Goal: Information Seeking & Learning: Learn about a topic

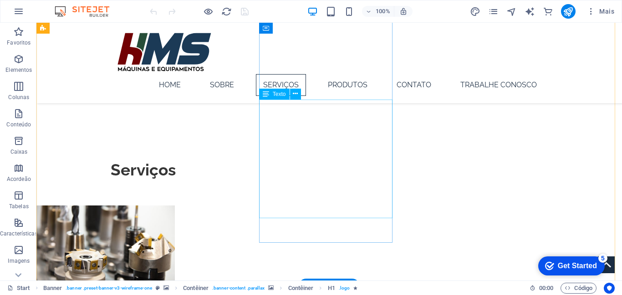
scroll to position [540, 0]
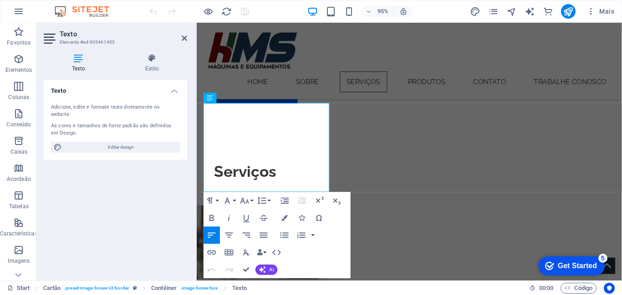
scroll to position [540, 0]
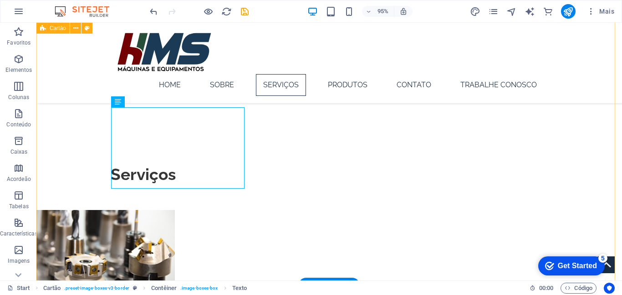
scroll to position [541, 0]
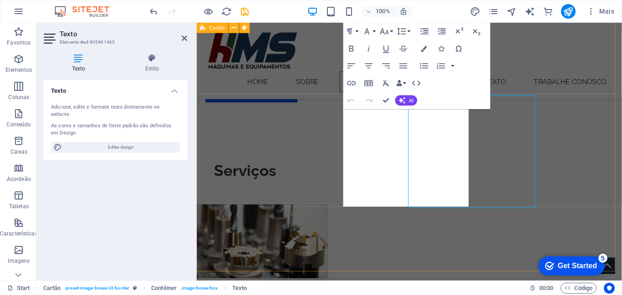
scroll to position [541, 0]
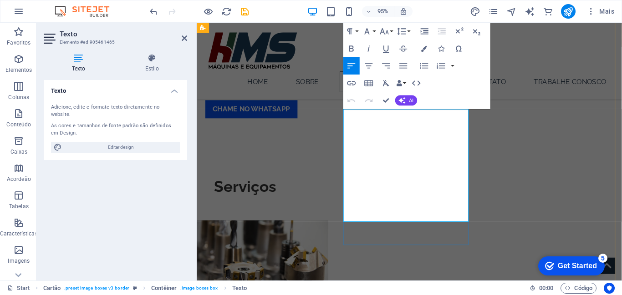
scroll to position [533, 0]
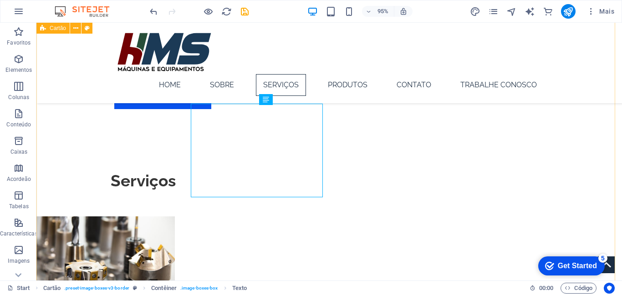
scroll to position [535, 0]
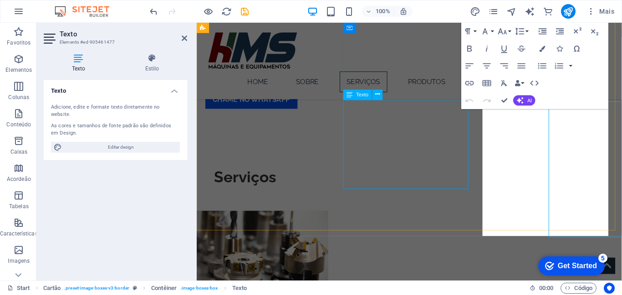
scroll to position [534, 0]
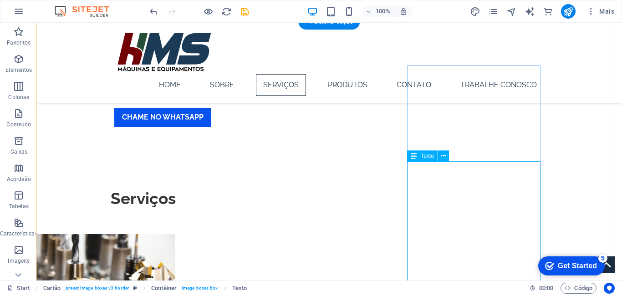
scroll to position [537, 0]
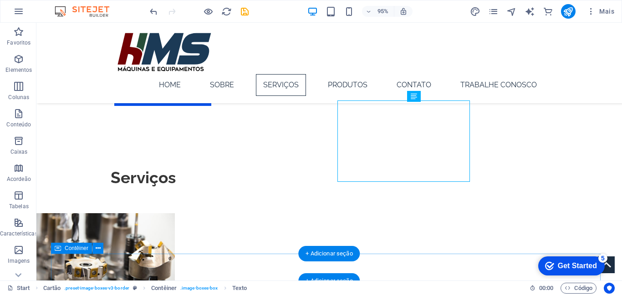
scroll to position [538, 0]
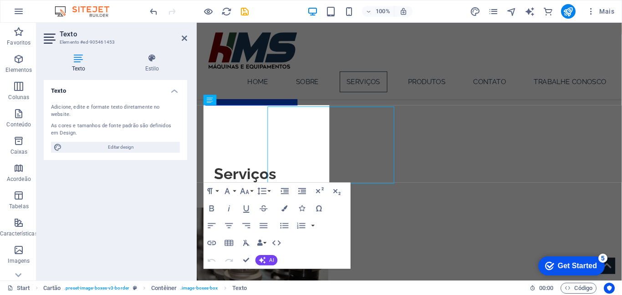
scroll to position [537, 0]
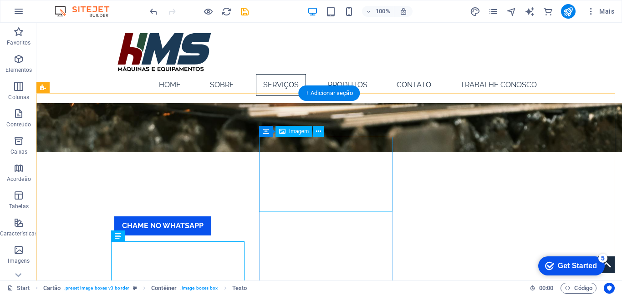
scroll to position [409, 0]
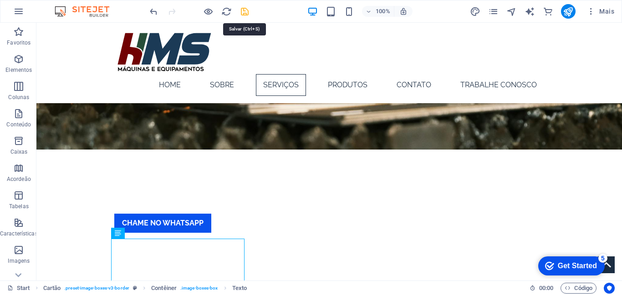
click at [246, 15] on icon "save" at bounding box center [244, 11] width 10 height 10
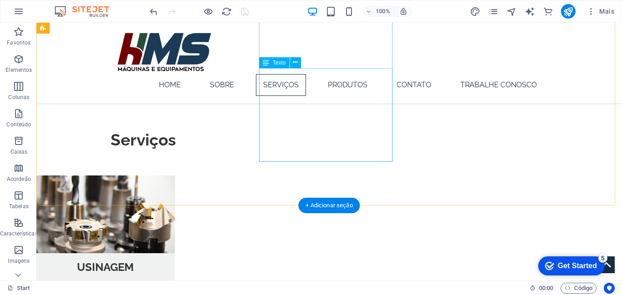
scroll to position [632, 0]
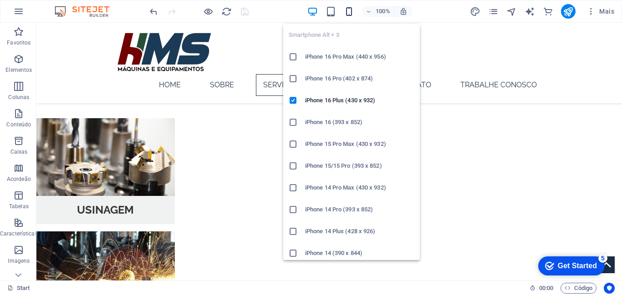
click at [349, 11] on icon "button" at bounding box center [349, 11] width 10 height 10
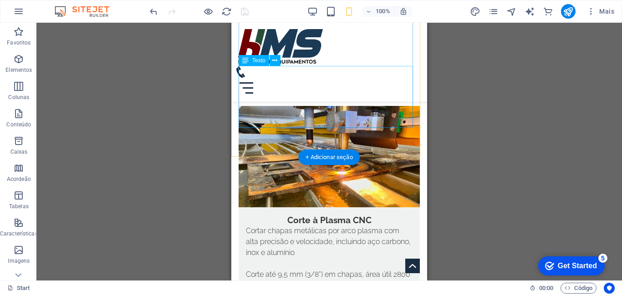
scroll to position [1237, 0]
